Goal: Find specific page/section: Find specific page/section

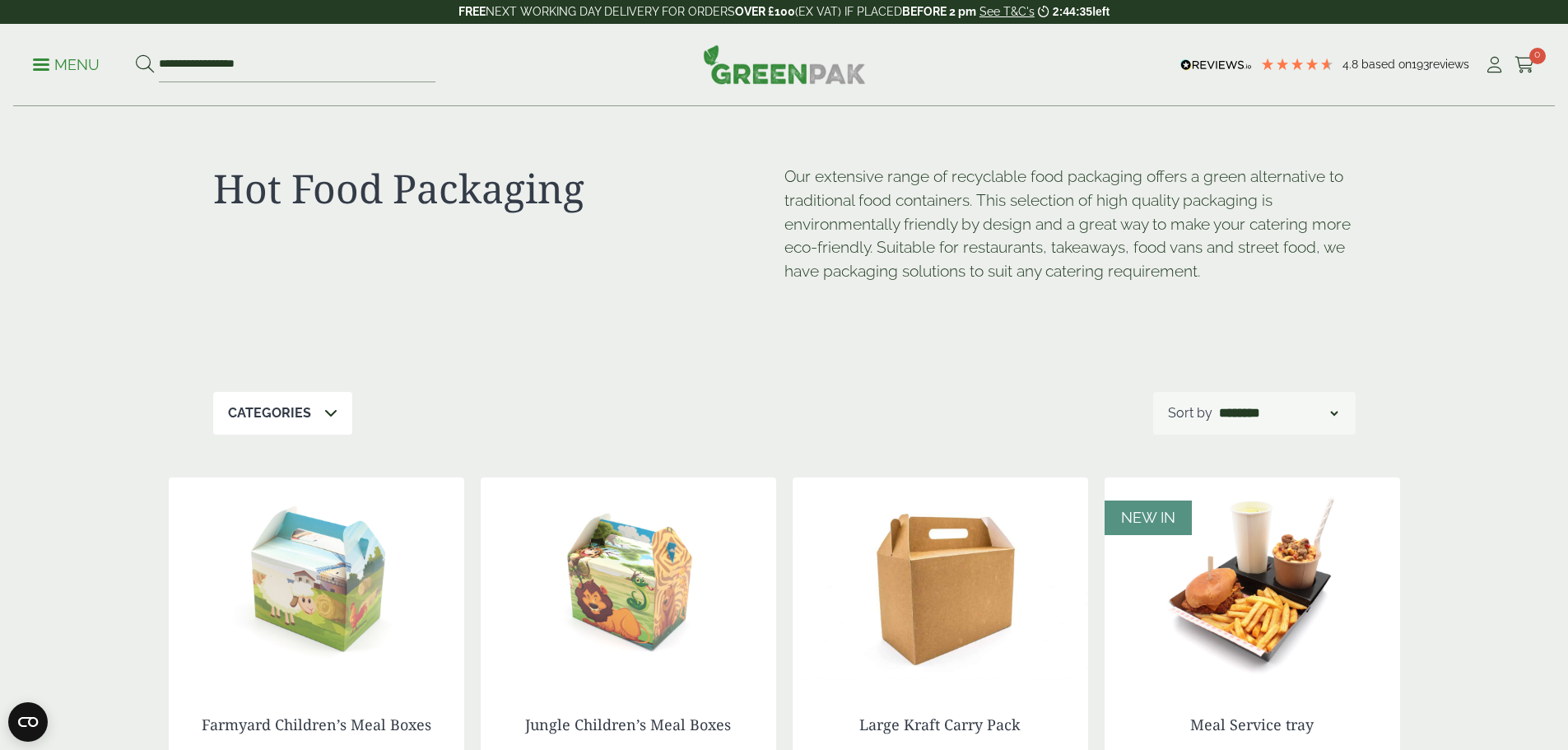
click at [61, 67] on p "Menu" at bounding box center [66, 65] width 67 height 20
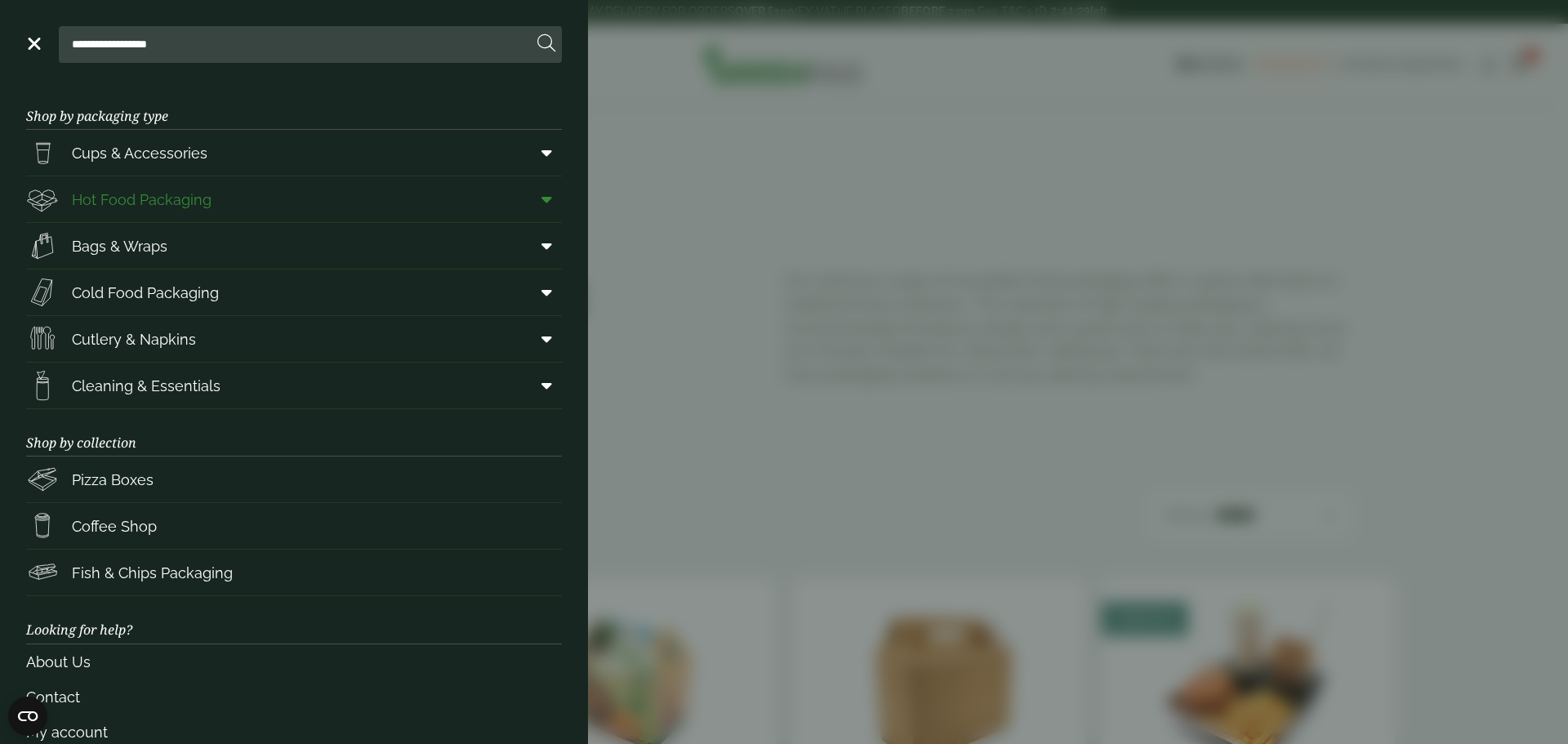
click at [209, 189] on span "Hot Food Packaging" at bounding box center [141, 199] width 139 height 22
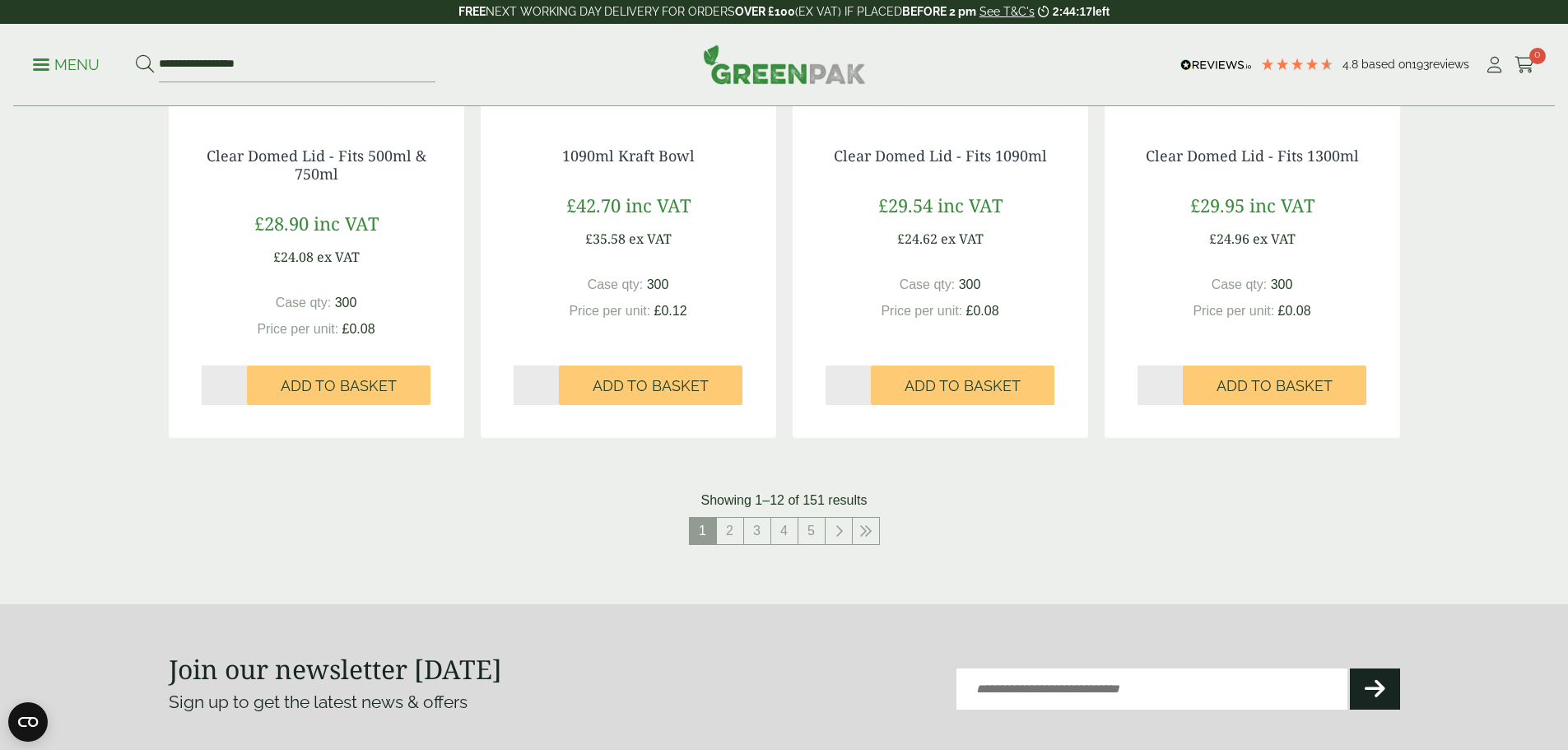
scroll to position [1647, 0]
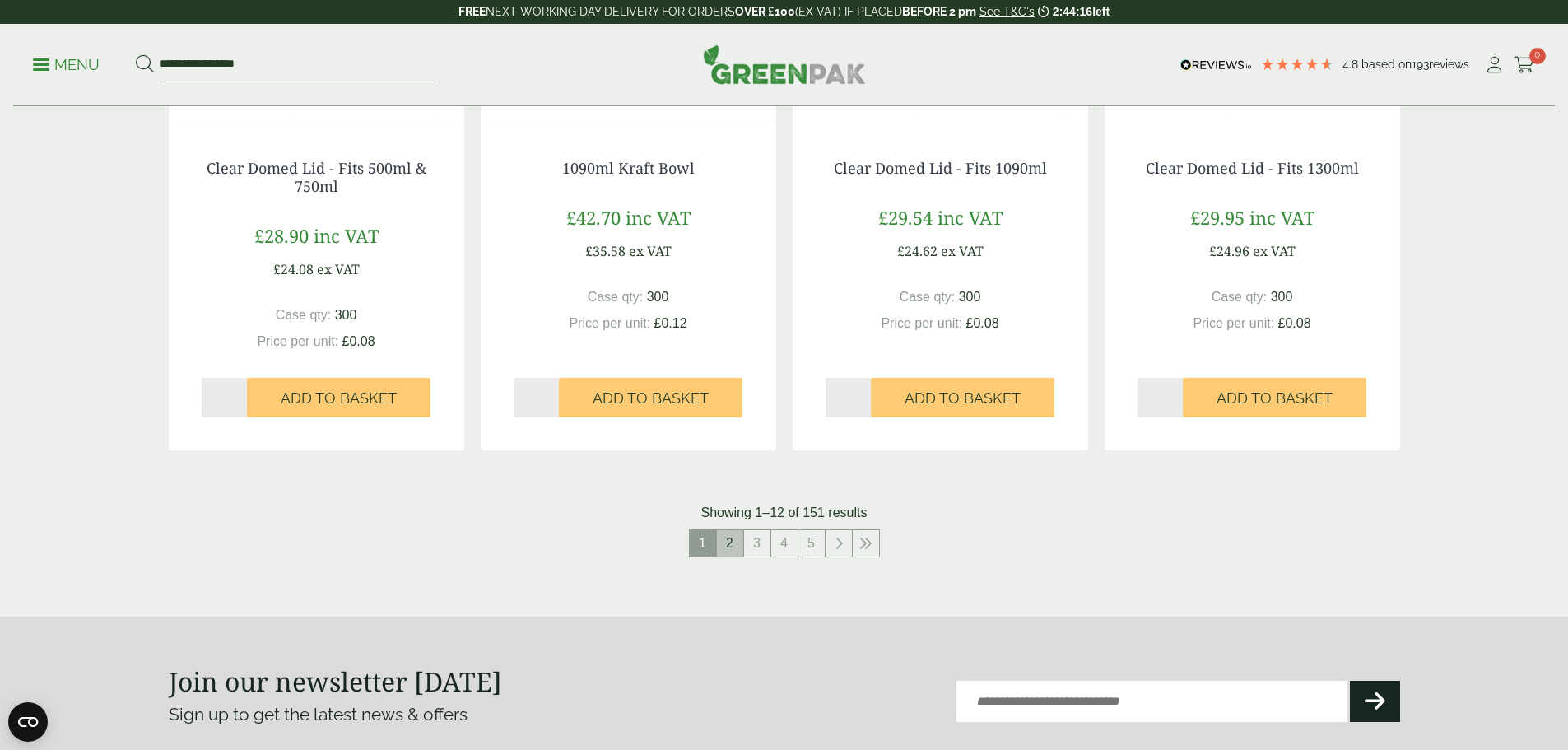
click at [736, 541] on link "2" at bounding box center [729, 542] width 26 height 26
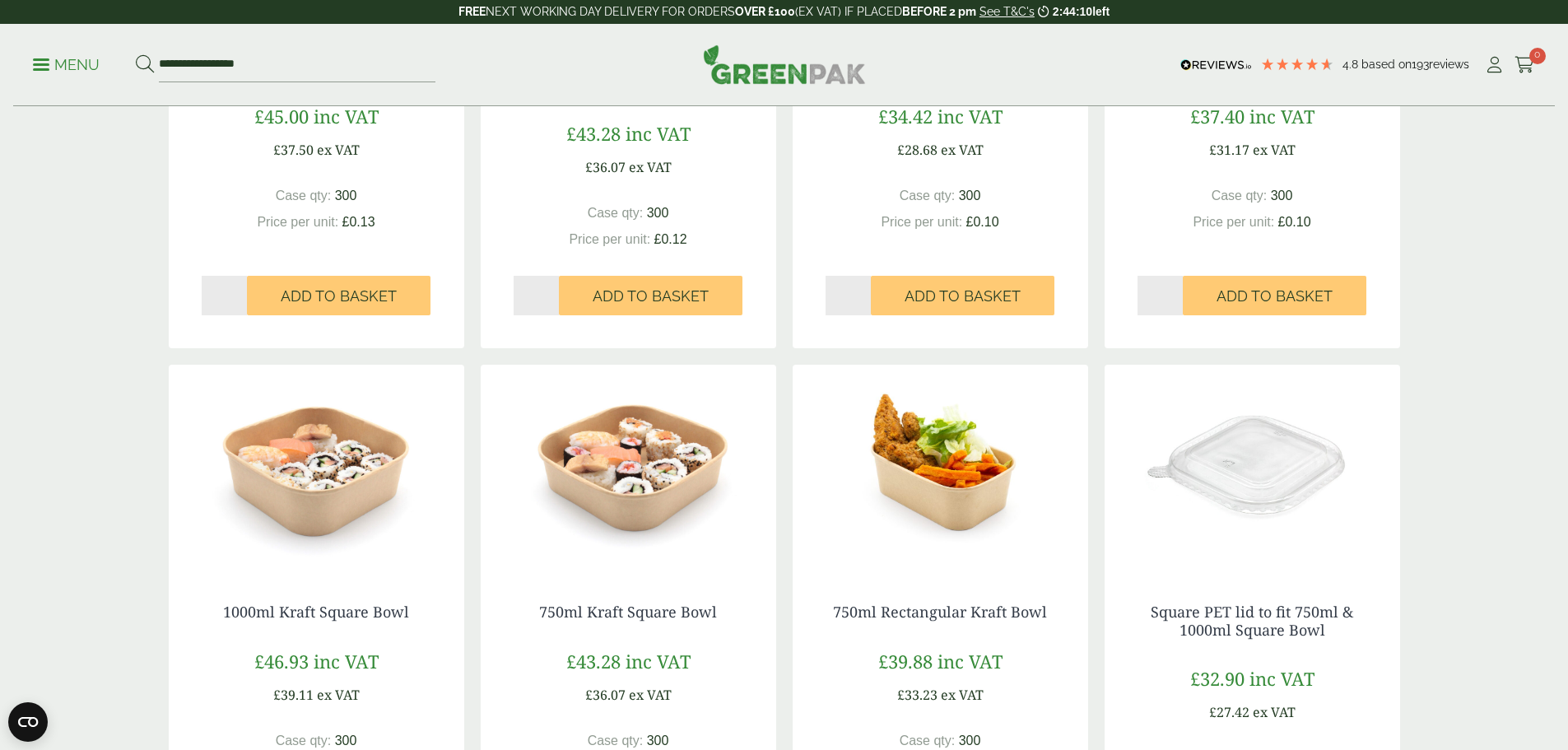
scroll to position [659, 0]
